Goal: Task Accomplishment & Management: Use online tool/utility

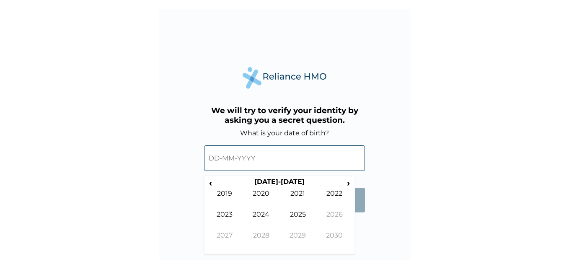
click at [230, 149] on input "text" at bounding box center [284, 158] width 161 height 26
click at [278, 178] on th "[DATE]-[DATE]" at bounding box center [279, 184] width 129 height 12
click at [301, 216] on td "2025" at bounding box center [297, 220] width 37 height 21
click at [229, 161] on input "text" at bounding box center [284, 158] width 161 height 26
click at [325, 211] on td "Aug" at bounding box center [334, 220] width 37 height 21
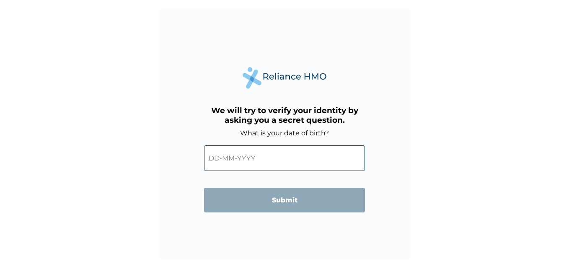
click at [378, 149] on div "We will try to verify your identity by asking you a secret question. What is yo…" at bounding box center [284, 134] width 251 height 251
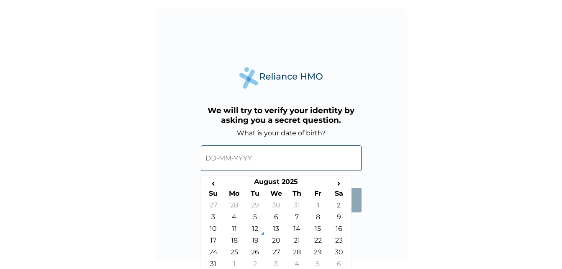
click at [315, 158] on input "text" at bounding box center [281, 158] width 161 height 26
click at [287, 180] on th "August 2025" at bounding box center [276, 184] width 105 height 12
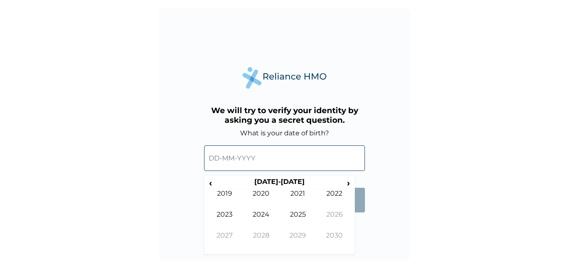
click at [287, 180] on th "[DATE]-[DATE]" at bounding box center [279, 184] width 129 height 12
click at [212, 181] on span "‹" at bounding box center [210, 183] width 9 height 10
click at [215, 183] on th "[DATE]-[DATE]" at bounding box center [279, 184] width 129 height 12
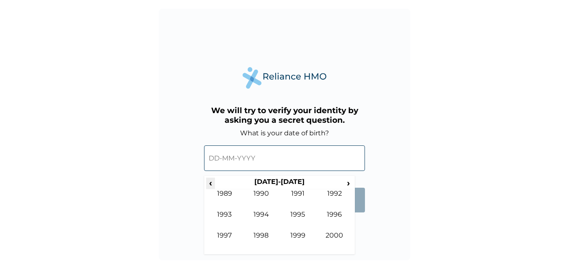
click at [211, 182] on span "‹" at bounding box center [210, 183] width 9 height 10
click at [227, 234] on td "1987" at bounding box center [224, 241] width 37 height 21
click at [224, 229] on td "May" at bounding box center [224, 220] width 37 height 21
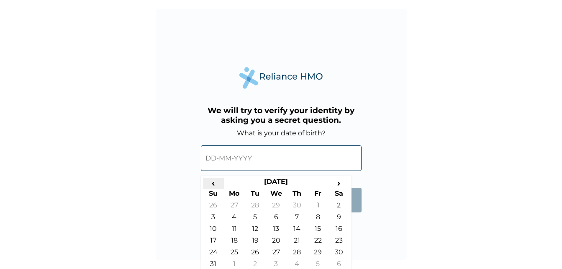
click at [213, 179] on span "‹" at bounding box center [213, 183] width 21 height 10
click at [340, 183] on span "›" at bounding box center [339, 183] width 21 height 10
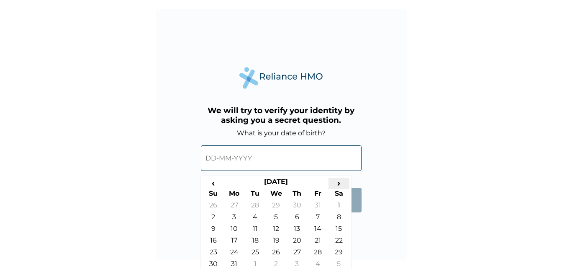
click at [340, 183] on span "›" at bounding box center [339, 183] width 21 height 10
click at [216, 183] on span "‹" at bounding box center [213, 183] width 21 height 10
click at [314, 203] on td "4" at bounding box center [318, 207] width 21 height 12
type input "[DATE]"
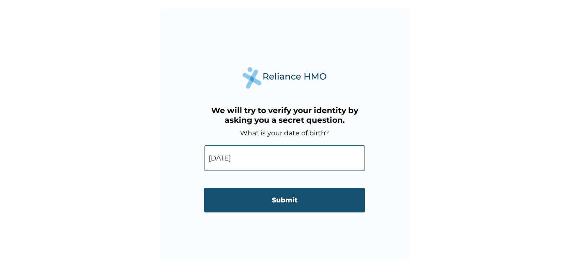
click at [312, 203] on input "Submit" at bounding box center [284, 200] width 161 height 25
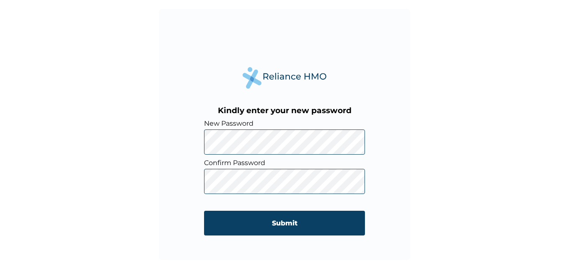
click at [211, 193] on form "New Password Confirm Password Submit" at bounding box center [284, 181] width 161 height 124
click at [203, 224] on div "Kindly enter your new password New Password Confirm Password Submit" at bounding box center [284, 134] width 251 height 251
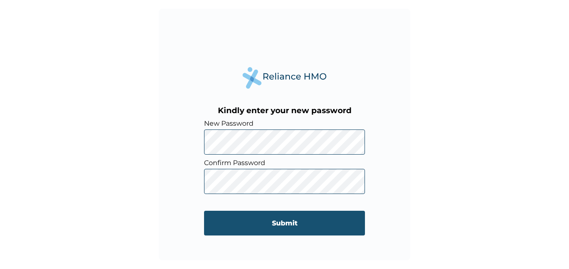
click at [257, 224] on input "Submit" at bounding box center [284, 223] width 161 height 25
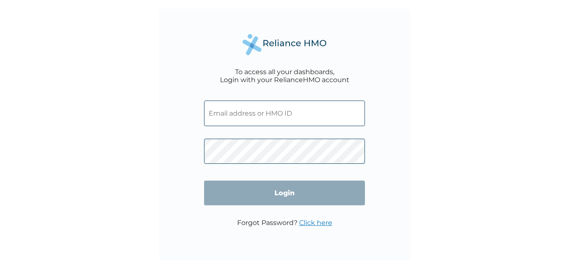
click at [287, 111] on input "text" at bounding box center [284, 113] width 161 height 26
type input "oosunmakinde@trustlubfluid.com"
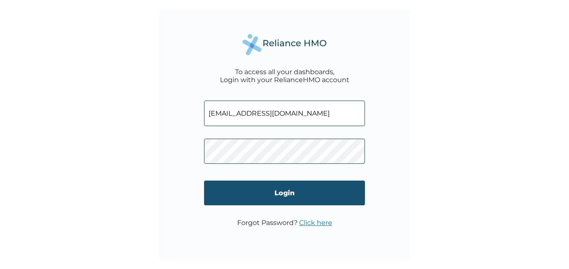
click at [262, 190] on input "Login" at bounding box center [284, 192] width 161 height 25
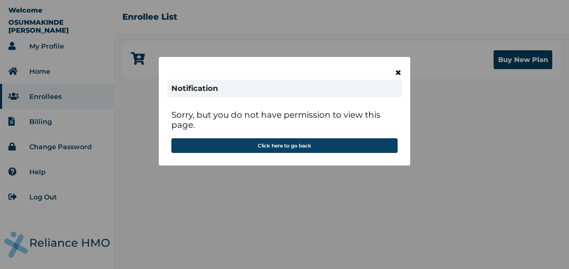
click at [397, 70] on span "×" at bounding box center [397, 72] width 7 height 14
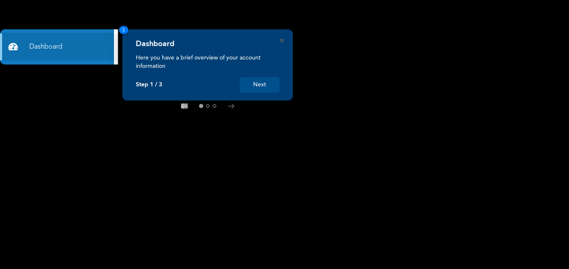
click at [204, 129] on rect at bounding box center [284, 134] width 569 height 269
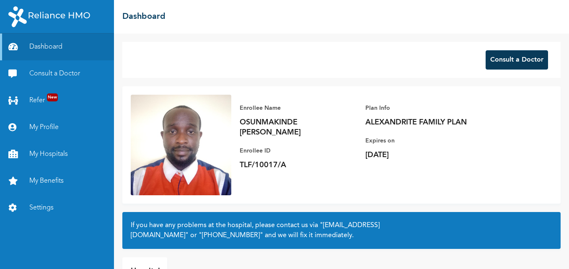
click at [525, 61] on button "Consult a Doctor" at bounding box center [516, 59] width 62 height 19
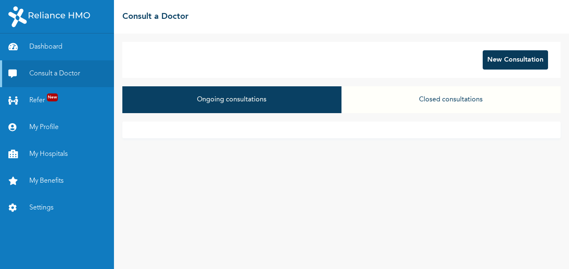
click at [531, 62] on button "New Consultation" at bounding box center [514, 59] width 65 height 19
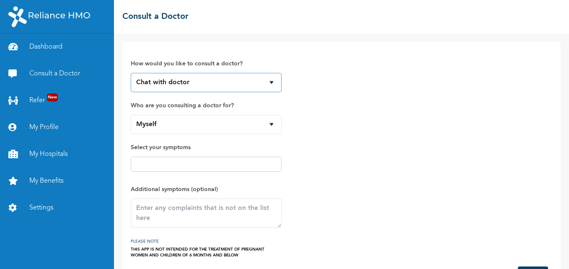
click at [245, 75] on select "Chat with doctor Phone Call" at bounding box center [206, 82] width 151 height 19
click at [131, 73] on select "Chat with doctor Phone Call" at bounding box center [206, 82] width 151 height 19
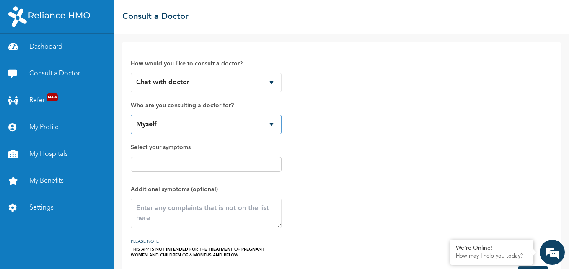
click at [215, 123] on select "Myself David Osunmakinde Samuel Mide-Osunmakinde Abraham Mide-Osunmakinde Tolul…" at bounding box center [206, 124] width 151 height 19
select select "361814"
click at [131, 115] on select "Myself David Osunmakinde Samuel Mide-Osunmakinde Abraham Mide-Osunmakinde Tolul…" at bounding box center [206, 124] width 151 height 19
click at [180, 205] on textarea at bounding box center [206, 212] width 151 height 29
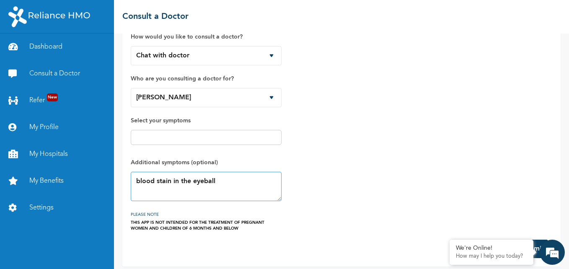
scroll to position [33, 0]
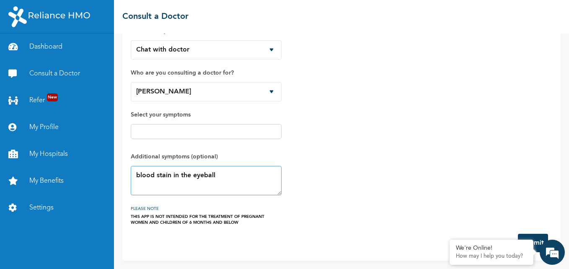
type textarea "blood stain in the eyeball"
click at [538, 240] on button "Submit" at bounding box center [533, 243] width 30 height 18
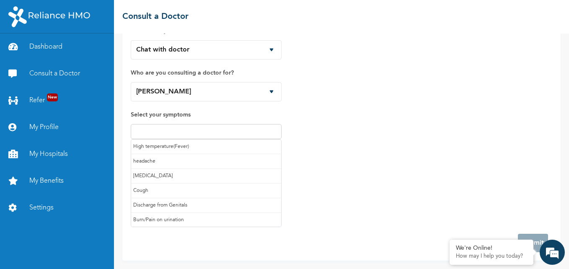
click at [244, 132] on input "text" at bounding box center [206, 131] width 146 height 10
